Goal: Task Accomplishment & Management: Use online tool/utility

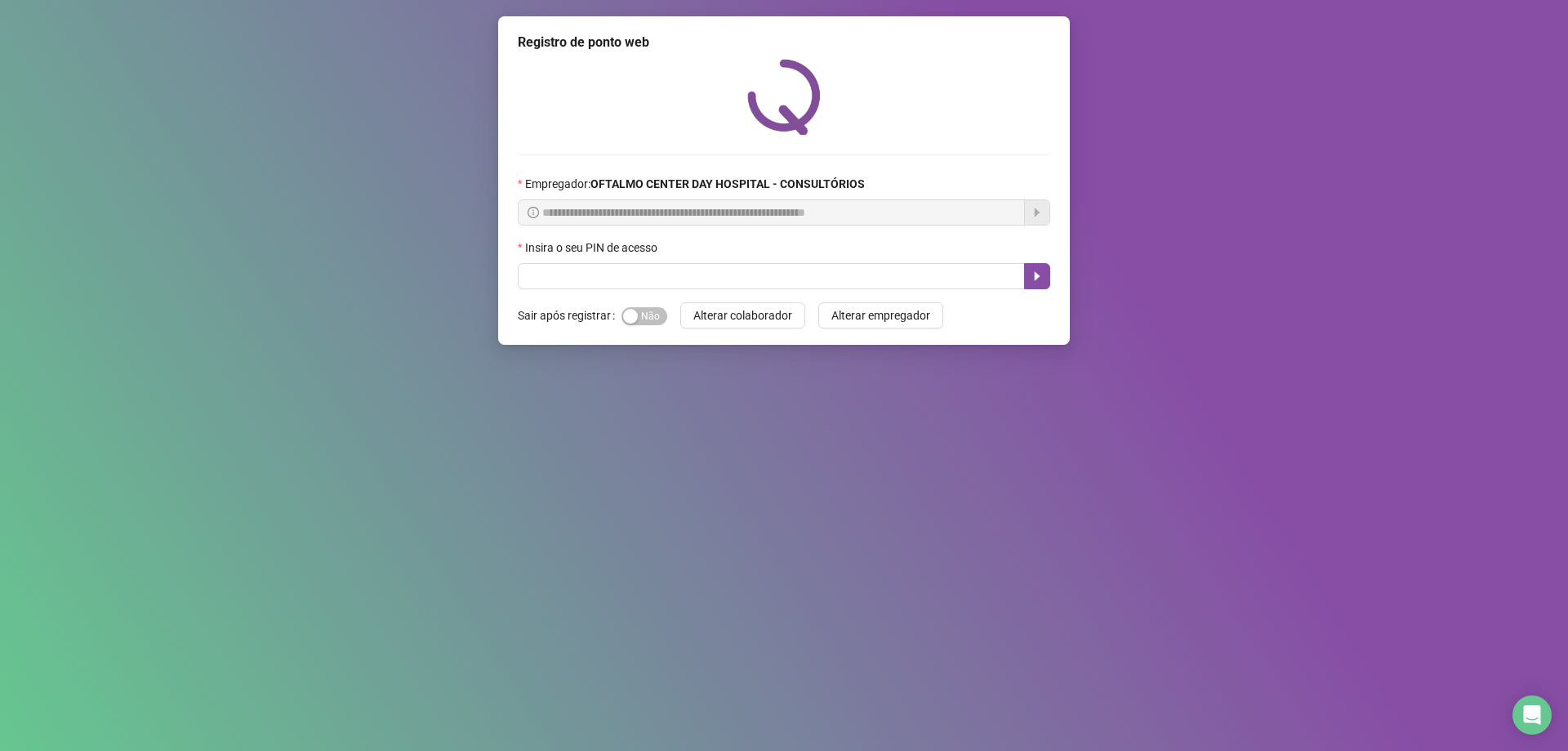
click at [647, 313] on span "Sim Não" at bounding box center [644, 315] width 46 height 18
click at [683, 271] on input "text" at bounding box center [771, 276] width 507 height 26
type input "*****"
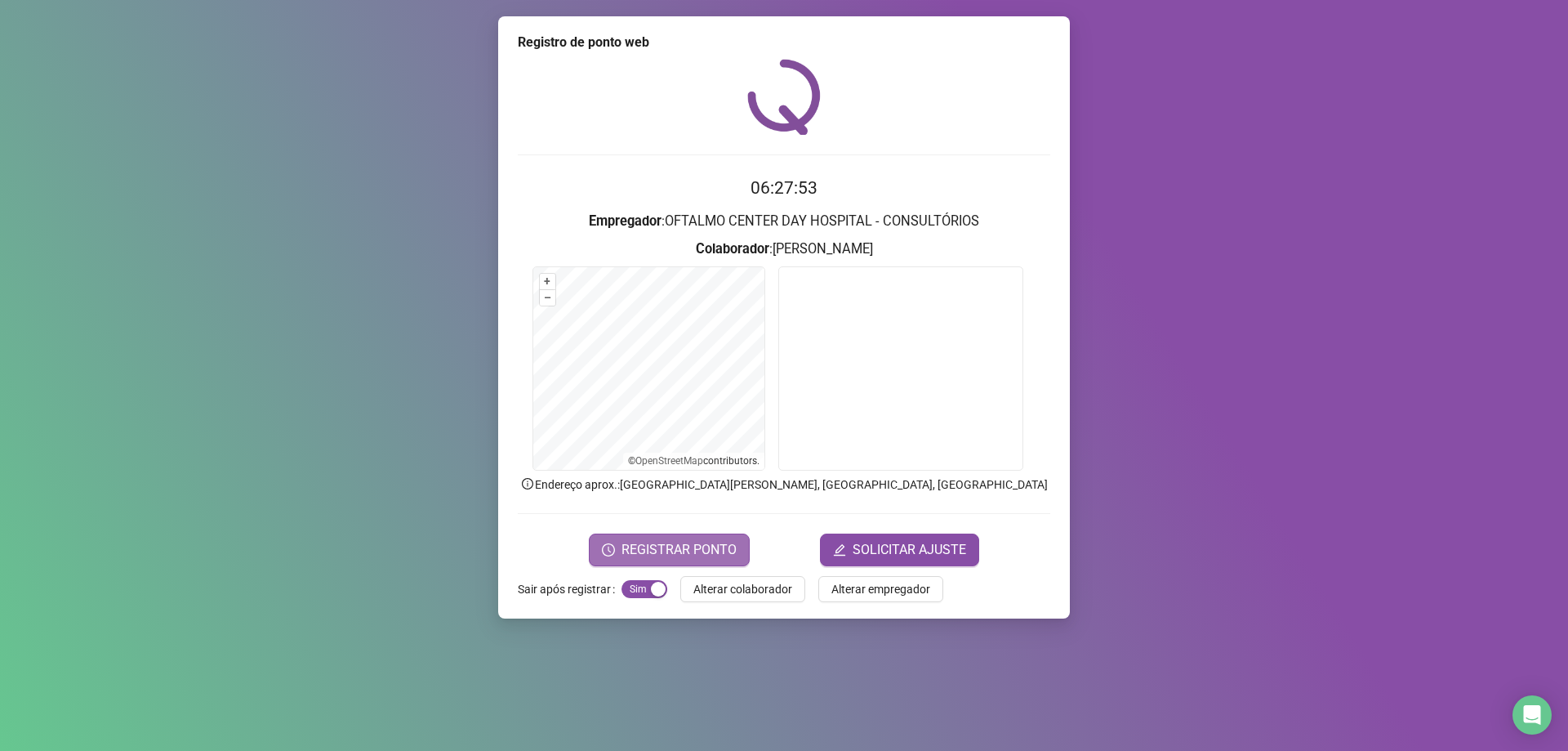
click at [668, 536] on button "REGISTRAR PONTO" at bounding box center [669, 549] width 161 height 33
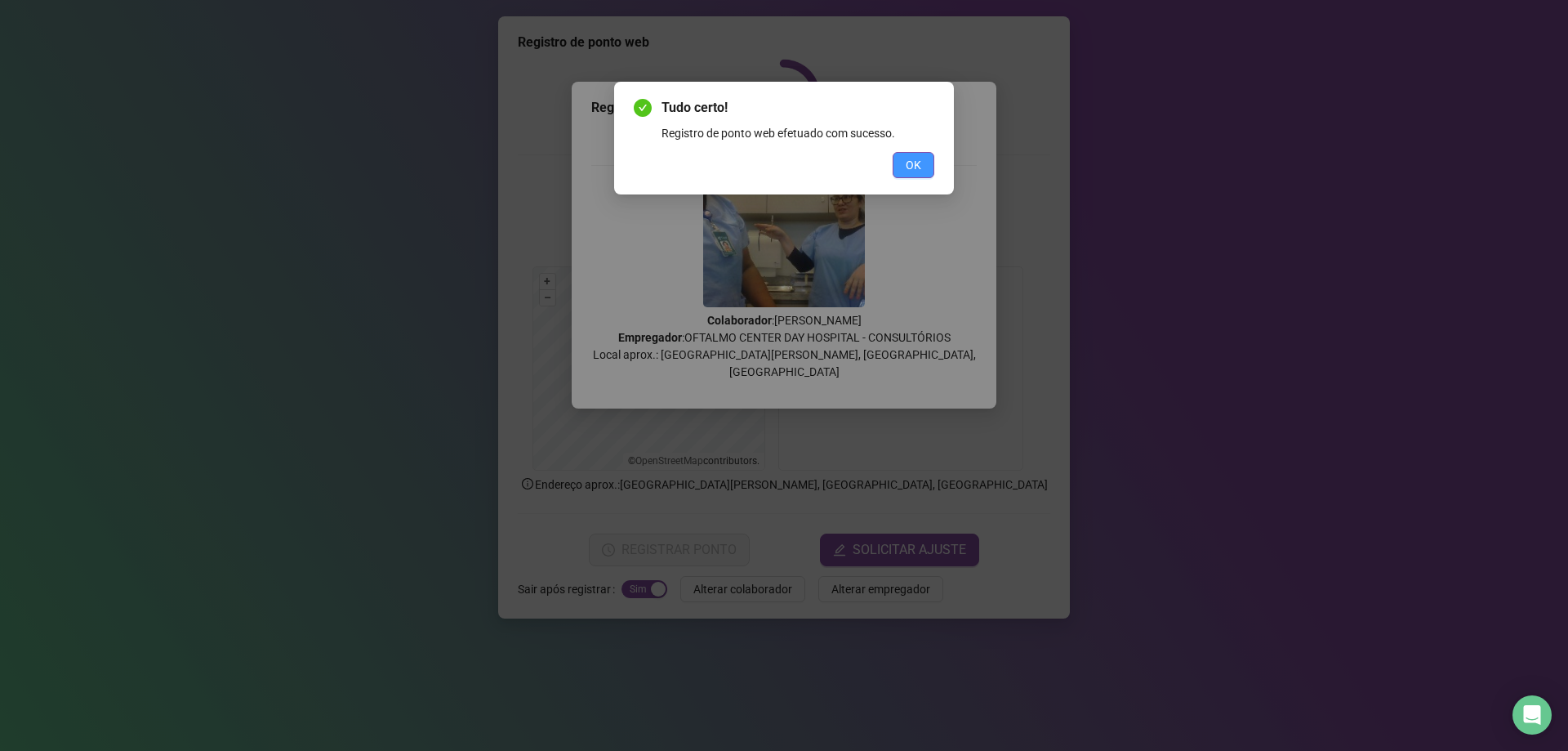
click at [898, 166] on button "OK" at bounding box center [913, 165] width 42 height 26
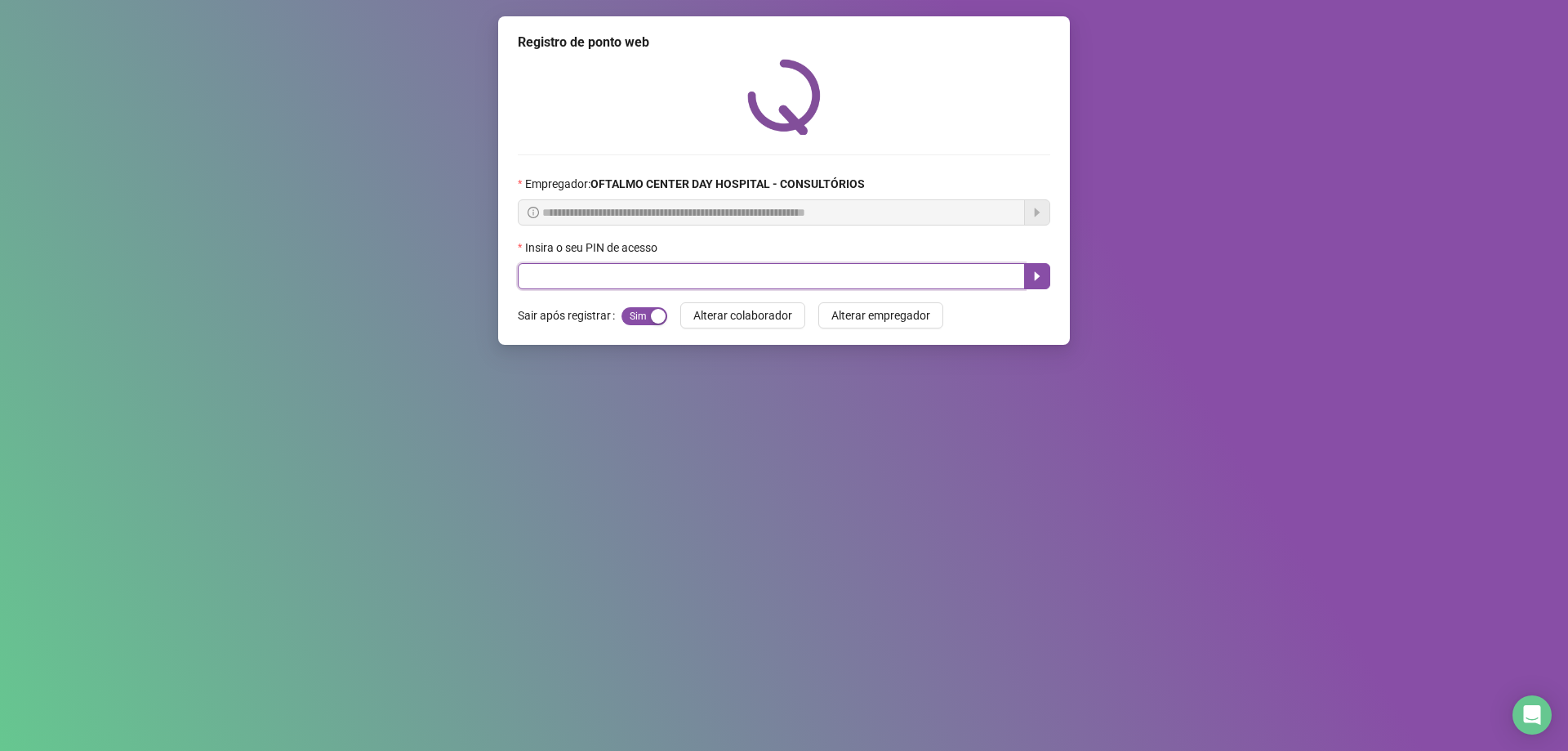
click at [864, 274] on input "text" at bounding box center [771, 276] width 507 height 26
drag, startPoint x: 263, startPoint y: 376, endPoint x: 339, endPoint y: 384, distance: 76.4
drag, startPoint x: 339, startPoint y: 384, endPoint x: 802, endPoint y: 273, distance: 476.1
click at [802, 273] on input "text" at bounding box center [771, 276] width 507 height 26
type input "*****"
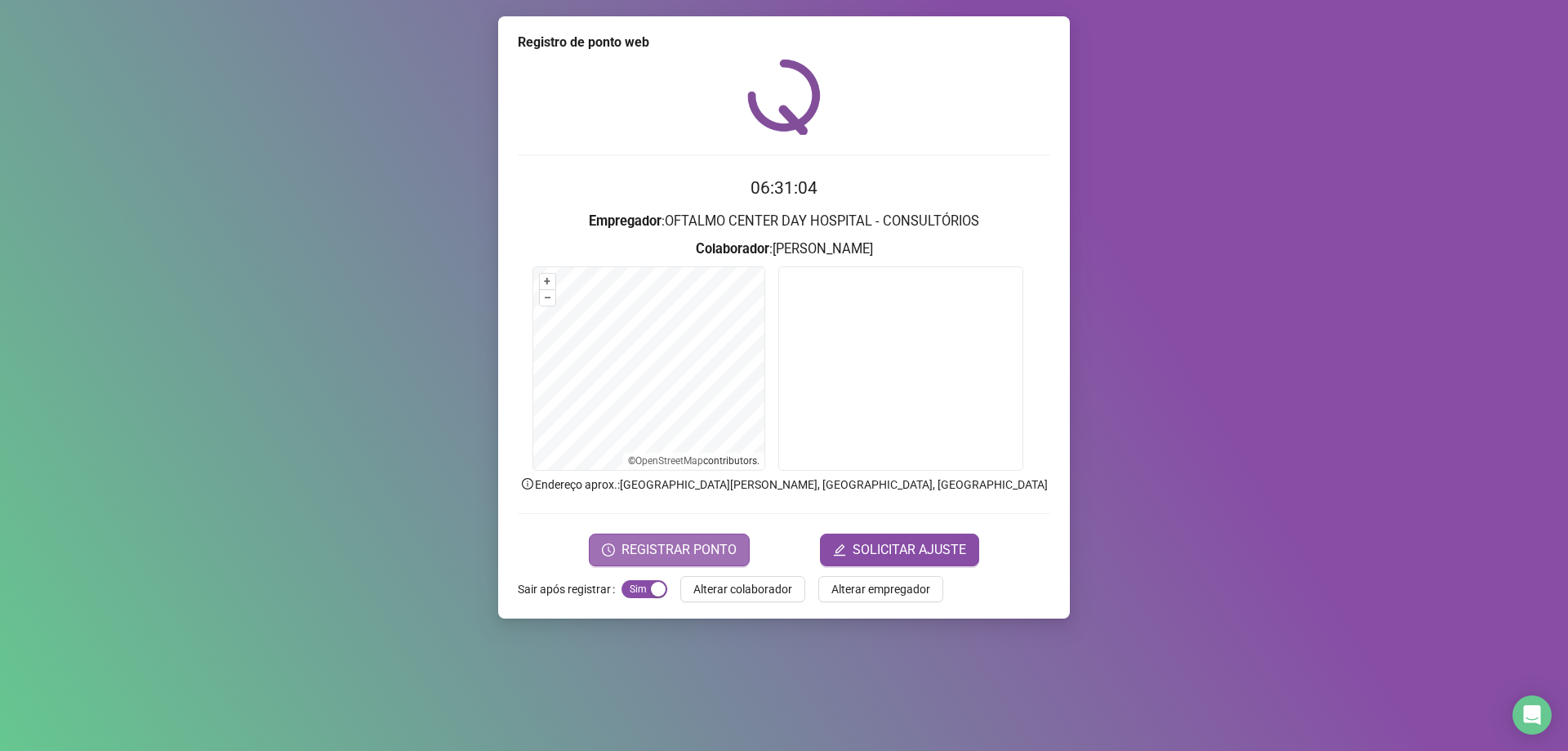
click at [708, 540] on span "REGISTRAR PONTO" at bounding box center [678, 549] width 115 height 20
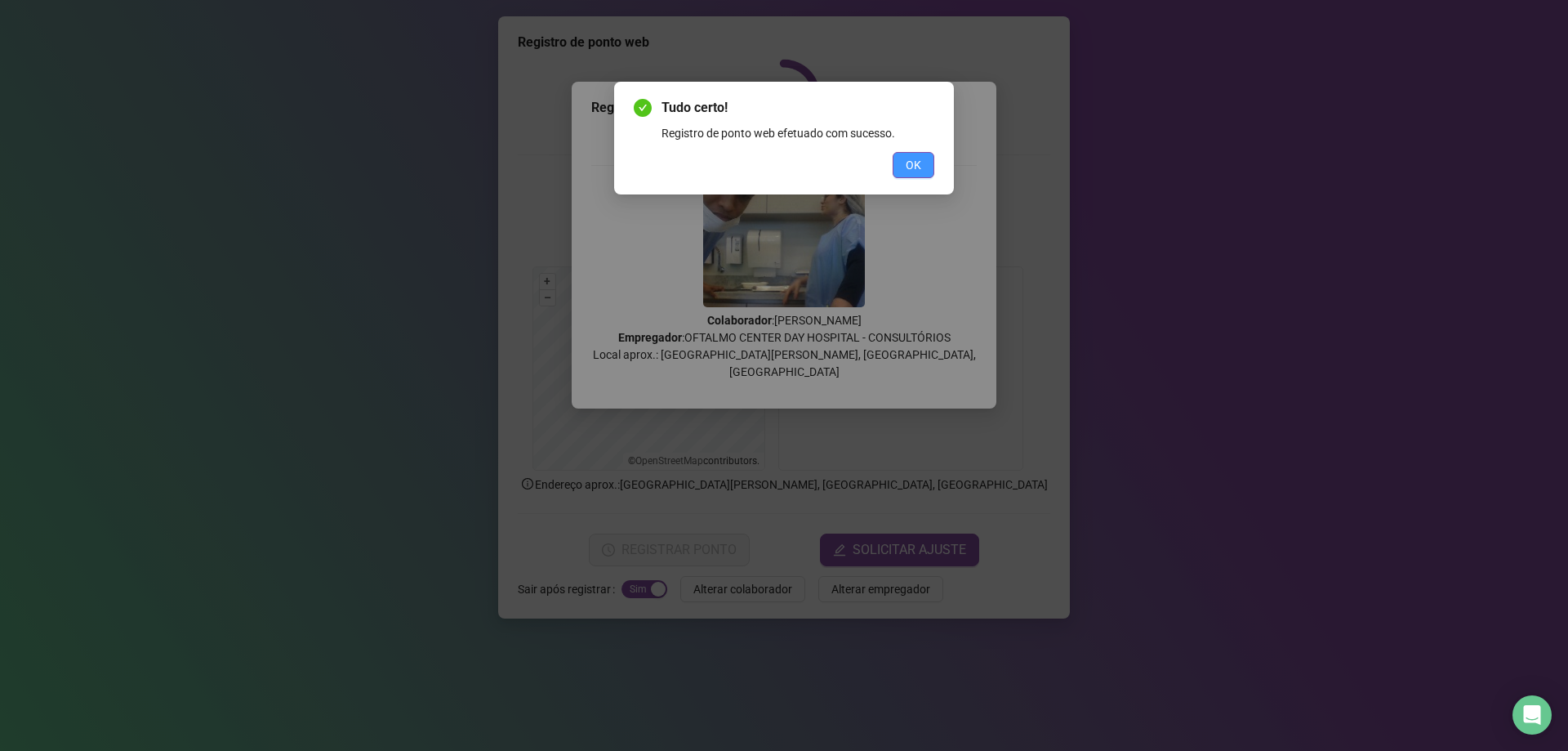
click at [902, 168] on button "OK" at bounding box center [913, 165] width 42 height 26
